Goal: Information Seeking & Learning: Learn about a topic

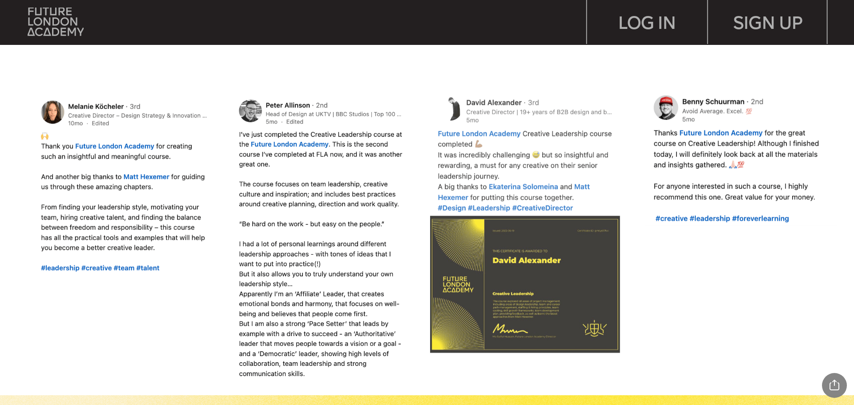
scroll to position [845, 0]
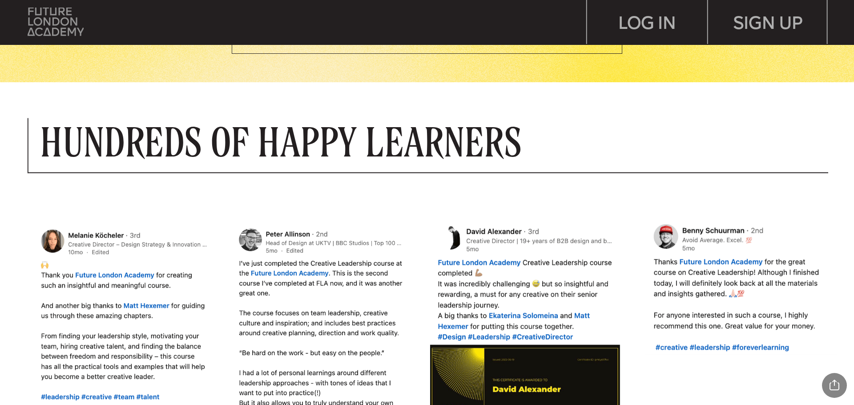
click at [46, 27] on img at bounding box center [56, 22] width 56 height 28
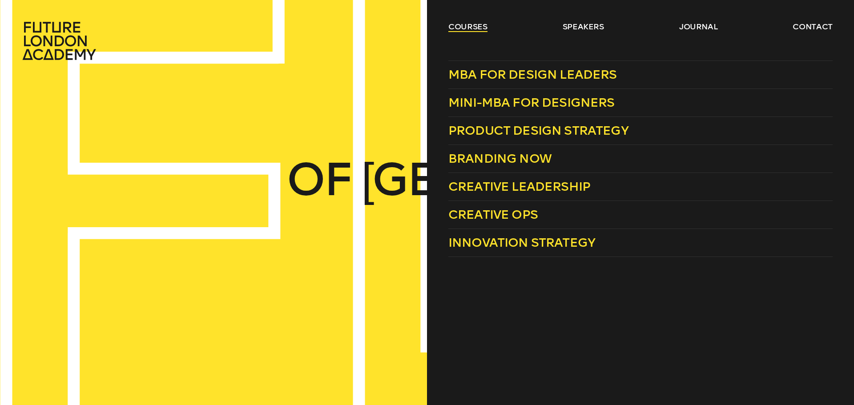
click at [458, 28] on link "courses" at bounding box center [467, 26] width 39 height 11
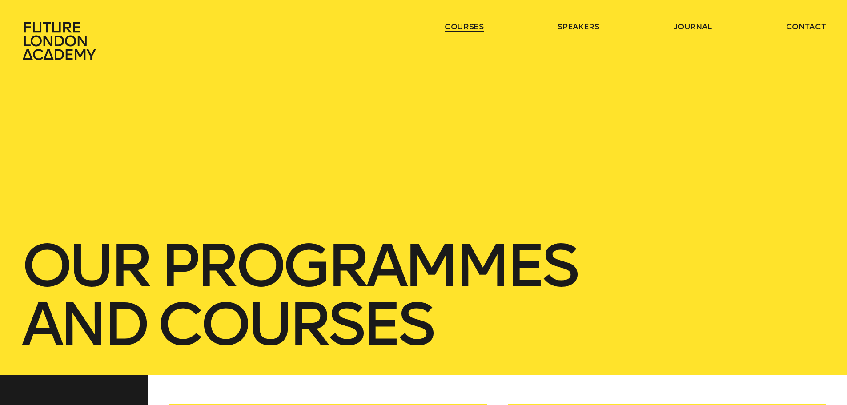
click at [458, 28] on link "courses" at bounding box center [464, 26] width 39 height 11
click at [461, 27] on link "courses" at bounding box center [464, 26] width 39 height 11
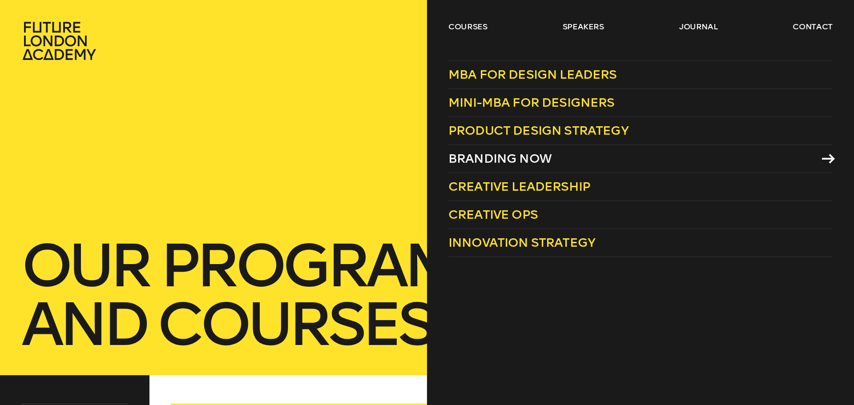
click at [541, 157] on span "Branding Now" at bounding box center [499, 158] width 103 height 15
click at [492, 211] on span "Creative Ops" at bounding box center [492, 214] width 89 height 15
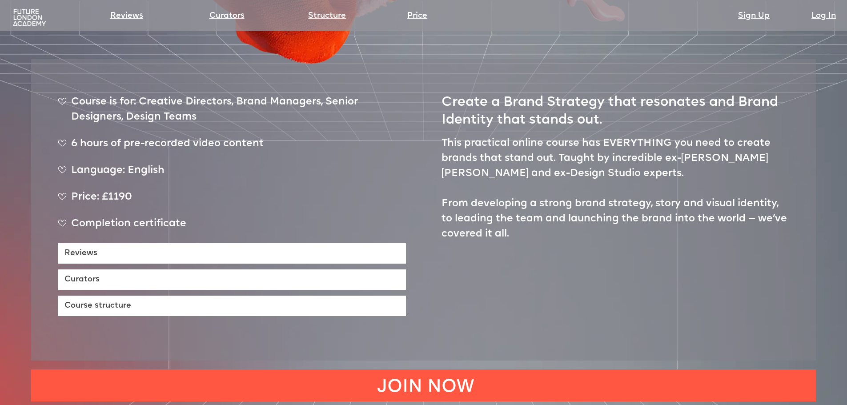
scroll to position [623, 0]
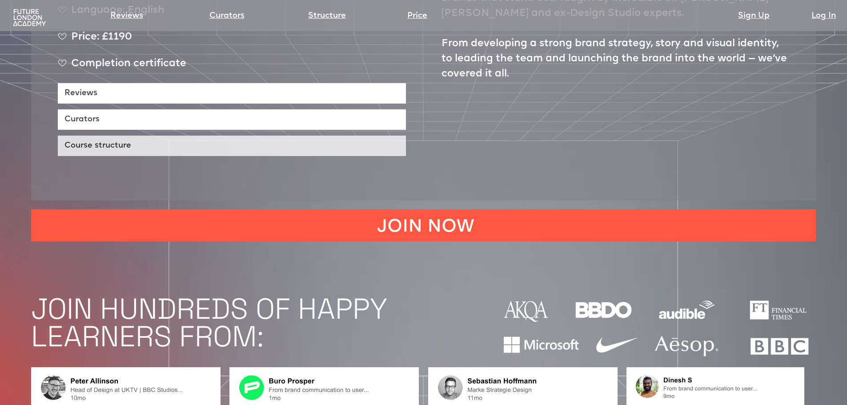
click at [213, 136] on link "Course structure" at bounding box center [232, 146] width 348 height 20
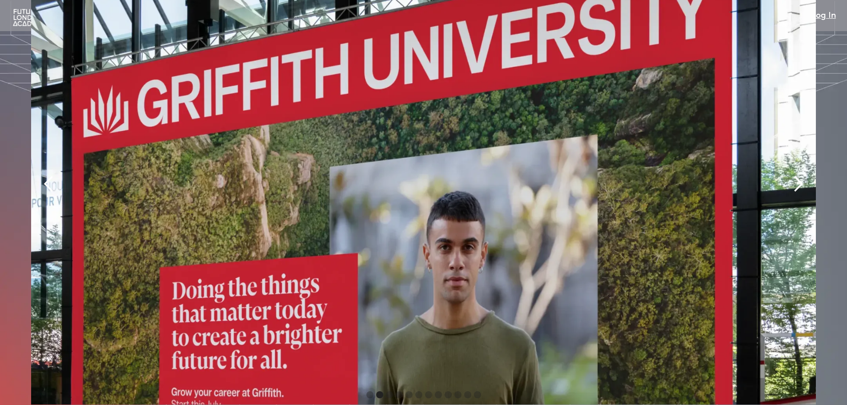
scroll to position [2104, 0]
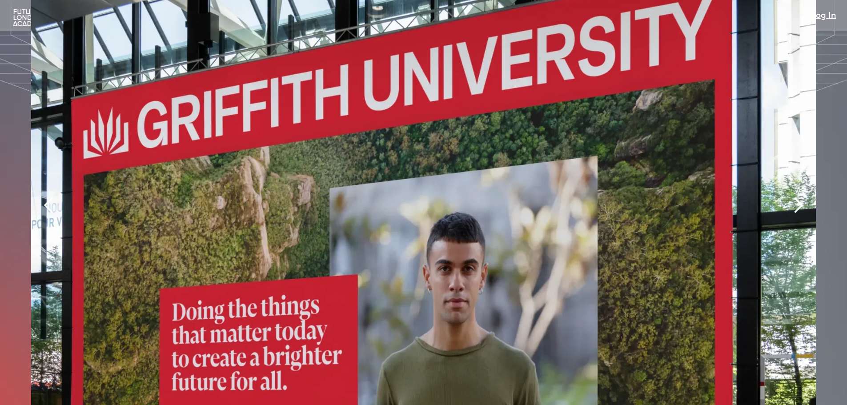
click at [804, 197] on div "next slide" at bounding box center [799, 206] width 18 height 18
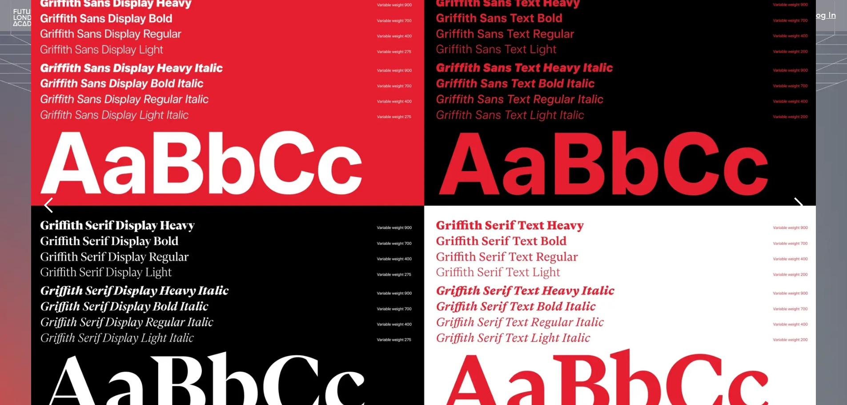
click at [802, 197] on div "next slide" at bounding box center [799, 206] width 18 height 18
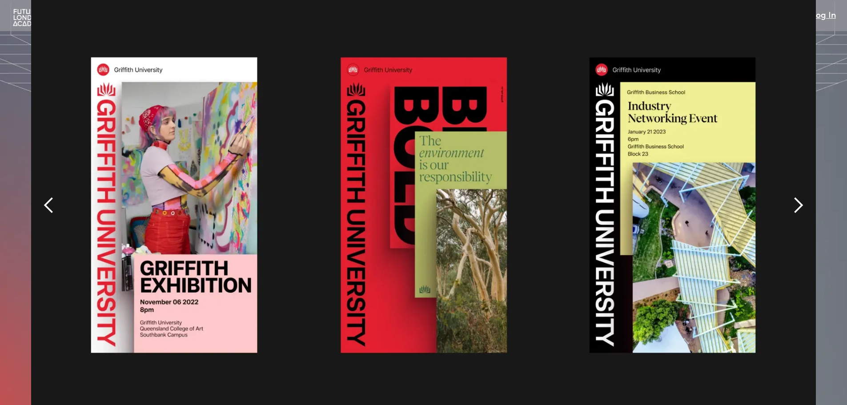
click at [801, 197] on div "next slide" at bounding box center [799, 206] width 18 height 18
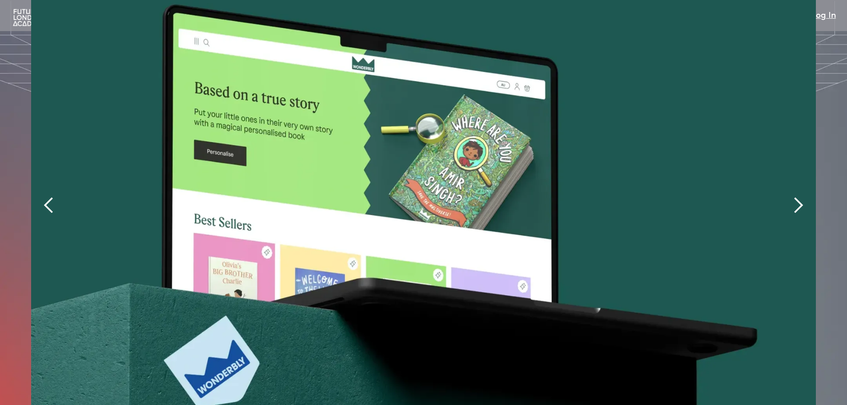
click at [799, 197] on div "next slide" at bounding box center [799, 206] width 18 height 18
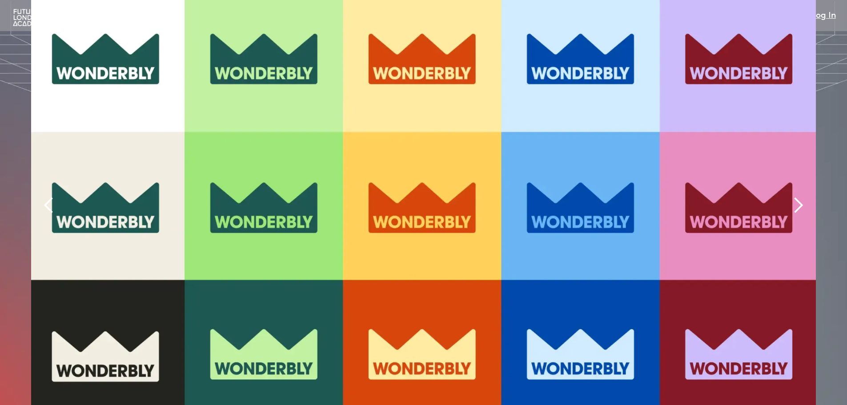
click at [797, 197] on div "next slide" at bounding box center [799, 206] width 18 height 18
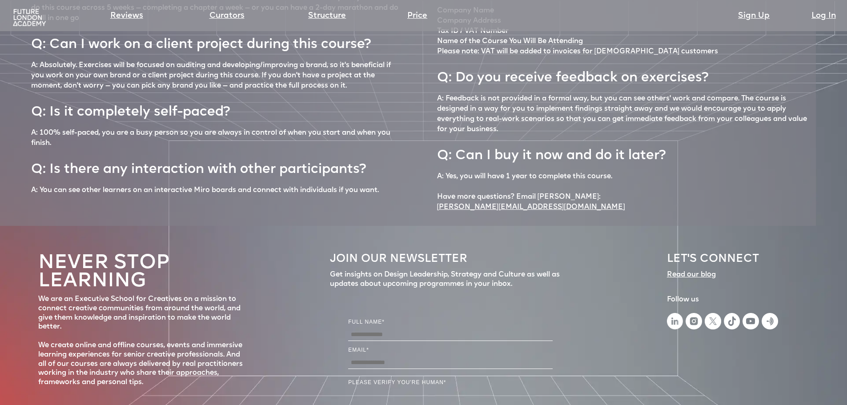
scroll to position [3990, 0]
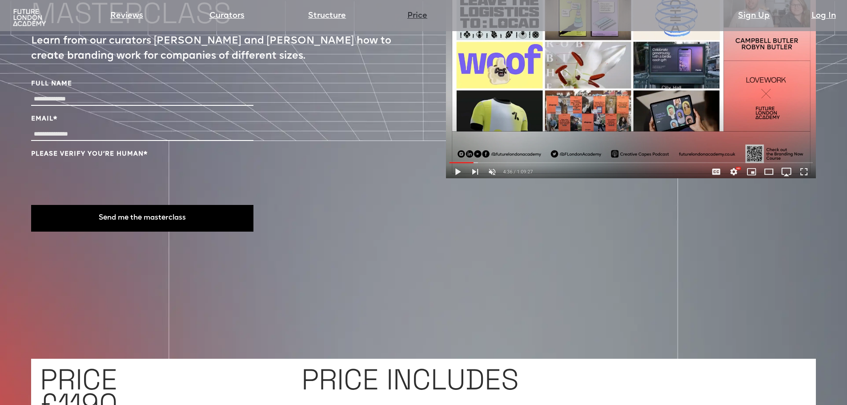
click at [415, 16] on link "Price" at bounding box center [417, 16] width 20 height 12
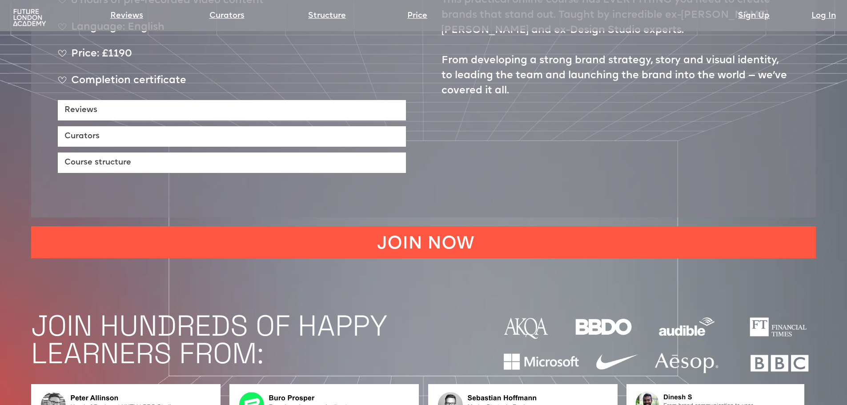
scroll to position [623, 0]
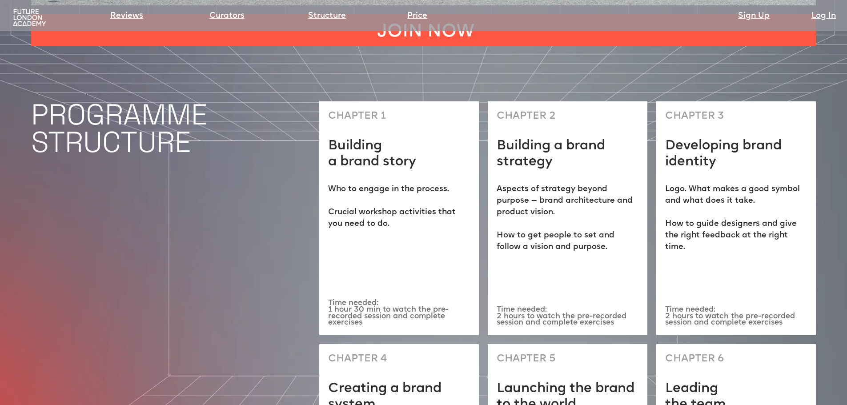
scroll to position [623, 0]
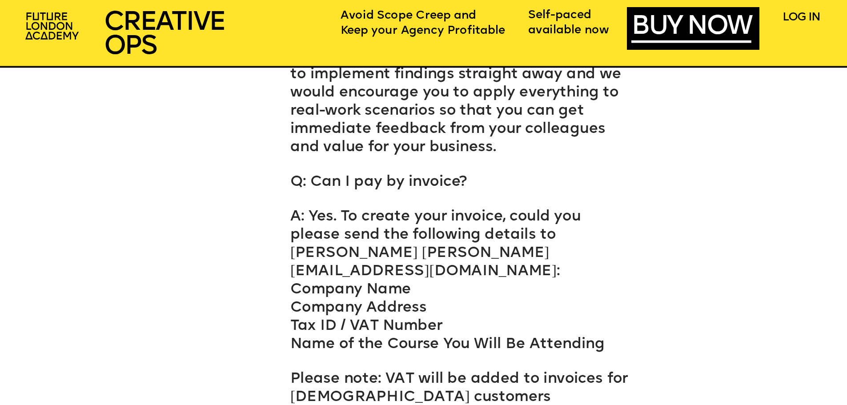
scroll to position [6717, 0]
